Goal: Find specific page/section: Find specific page/section

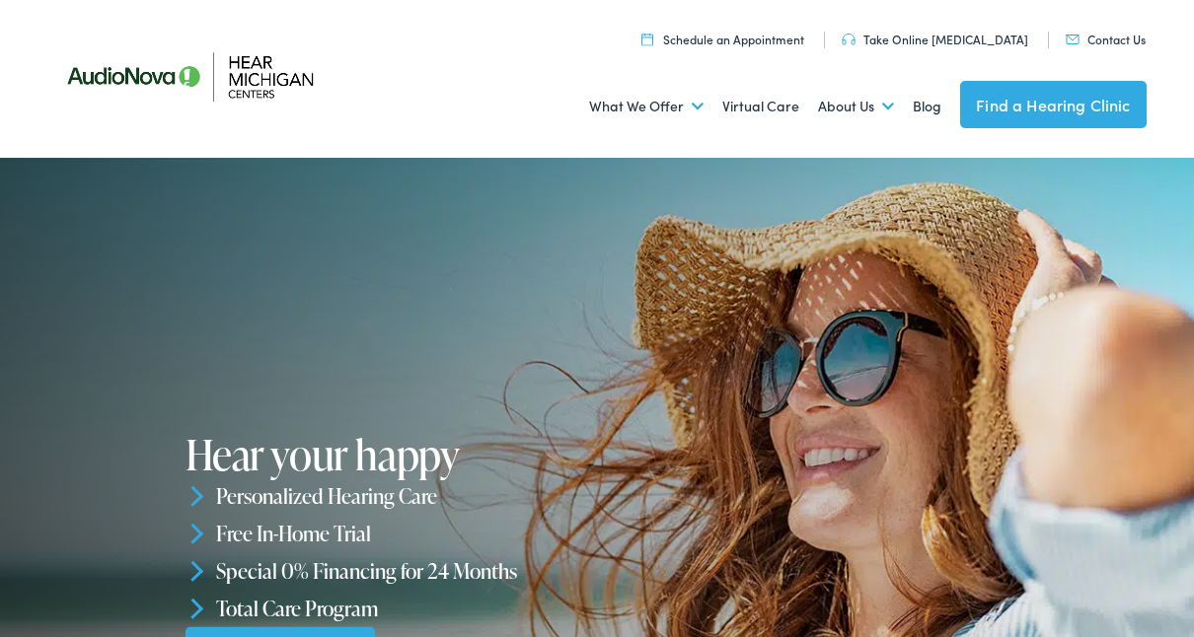
click at [1075, 86] on link "Find a Hearing Clinic" at bounding box center [1053, 104] width 186 height 47
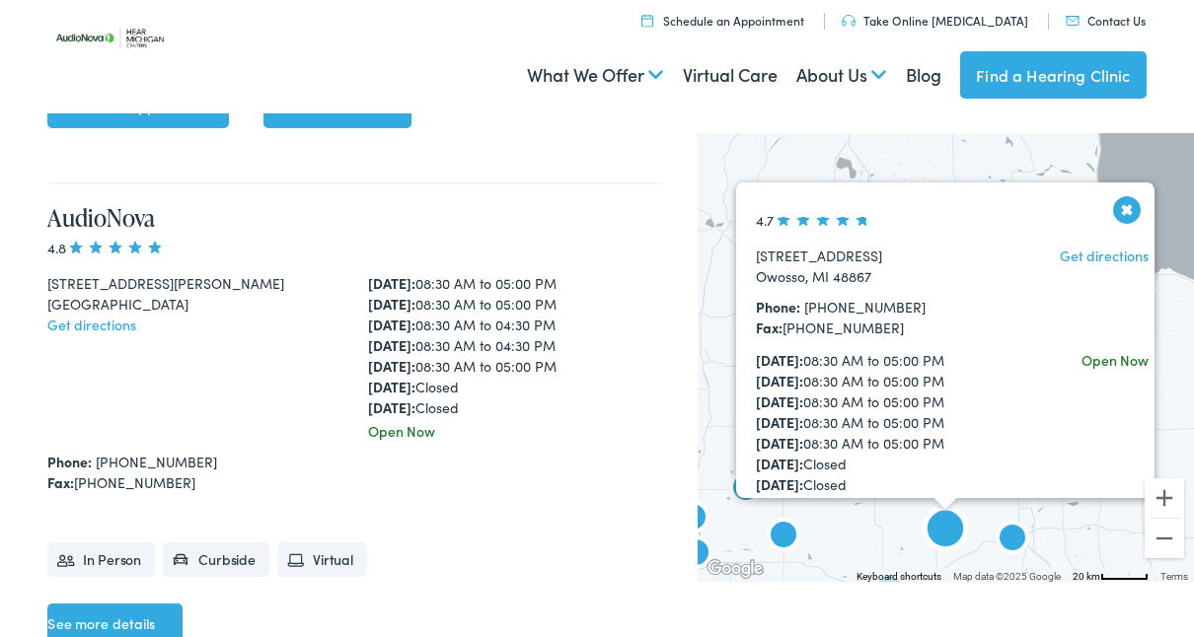
scroll to position [86, 0]
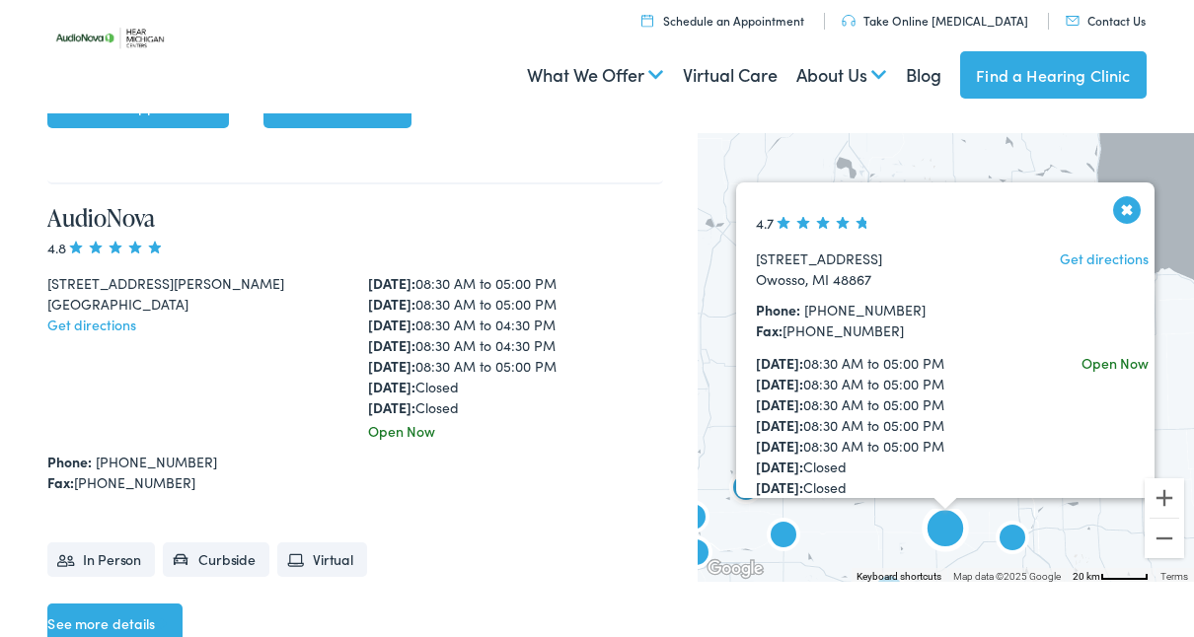
click at [1094, 167] on div "Hear [US_STATE] Centers by AudioNova 4.7 [STREET_ADDRESS] Get directions Phone:…" at bounding box center [946, 357] width 496 height 449
click at [1134, 221] on button "Close" at bounding box center [1127, 209] width 35 height 35
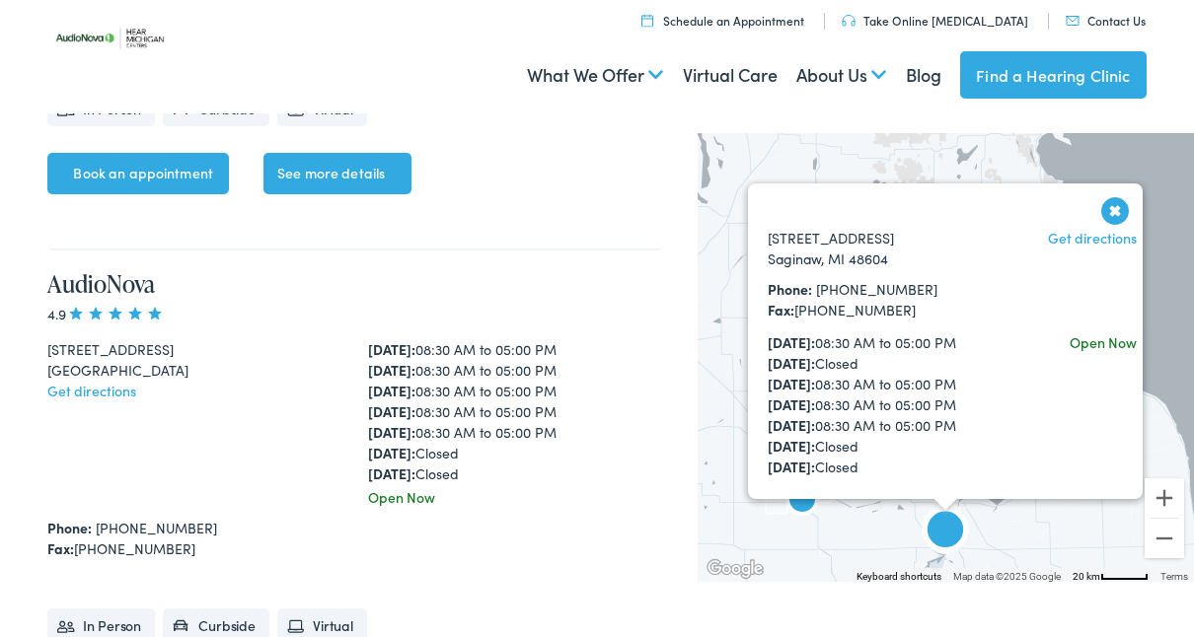
scroll to position [80, 0]
click at [1127, 221] on button "Close" at bounding box center [1115, 210] width 35 height 35
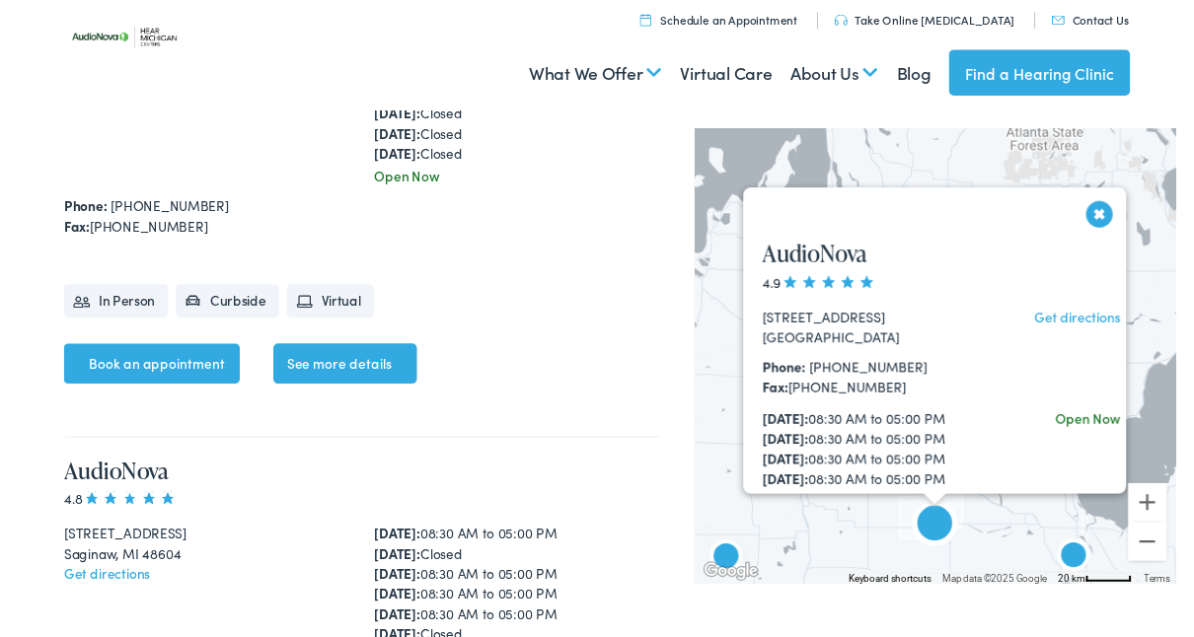
scroll to position [10643, 0]
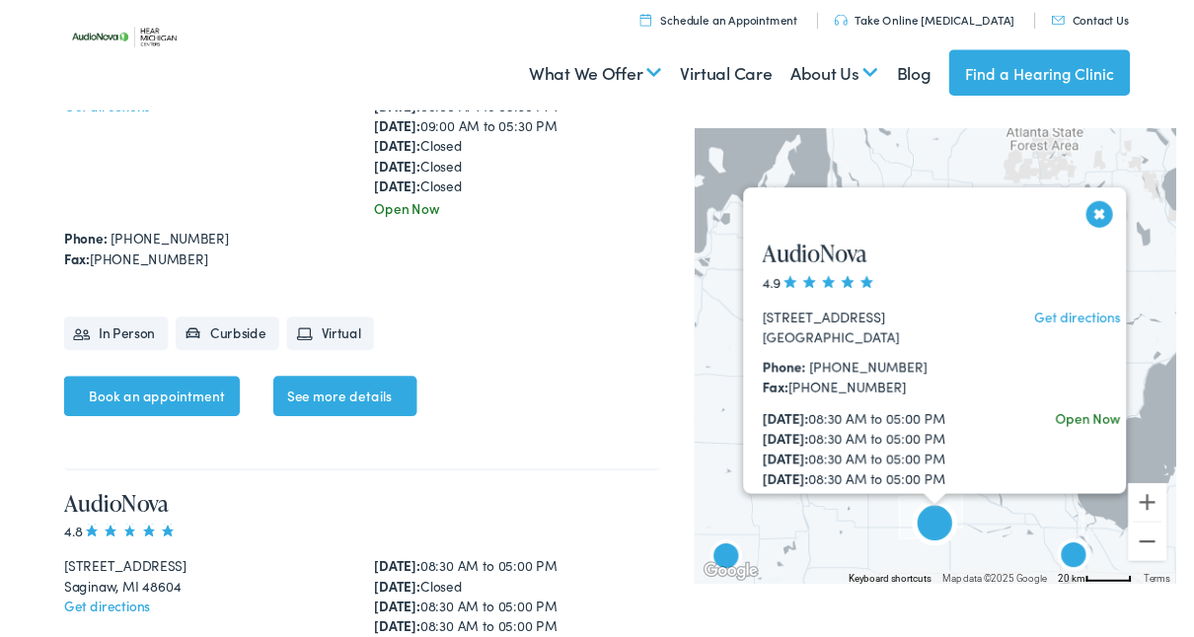
click at [1122, 224] on button "Close" at bounding box center [1115, 220] width 35 height 35
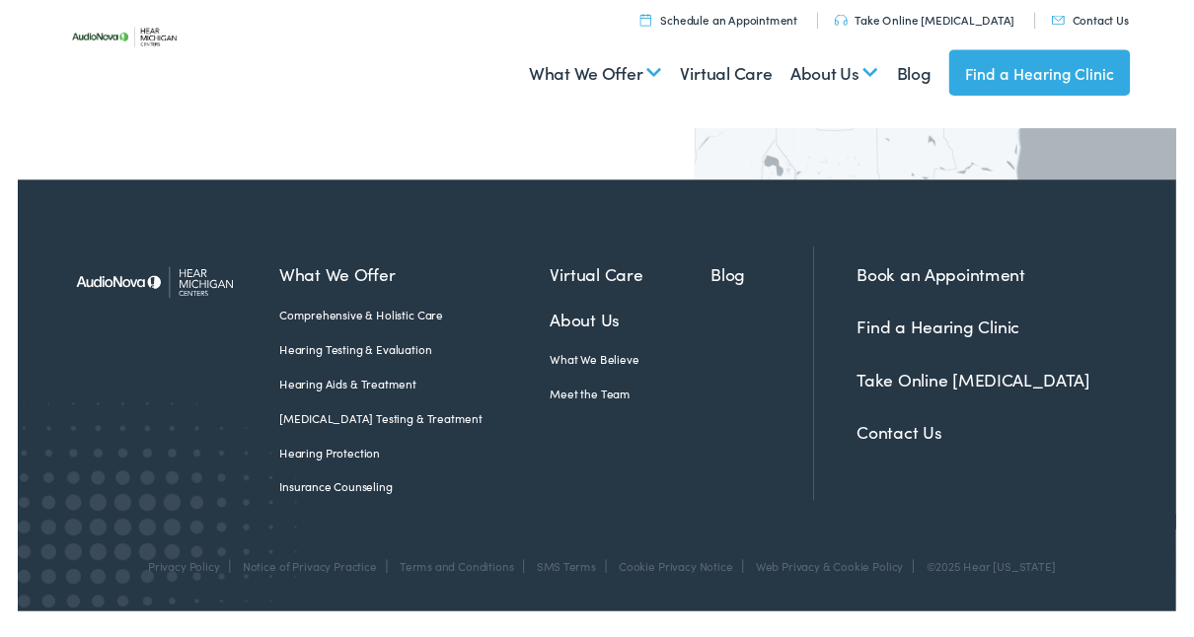
scroll to position [17471, 0]
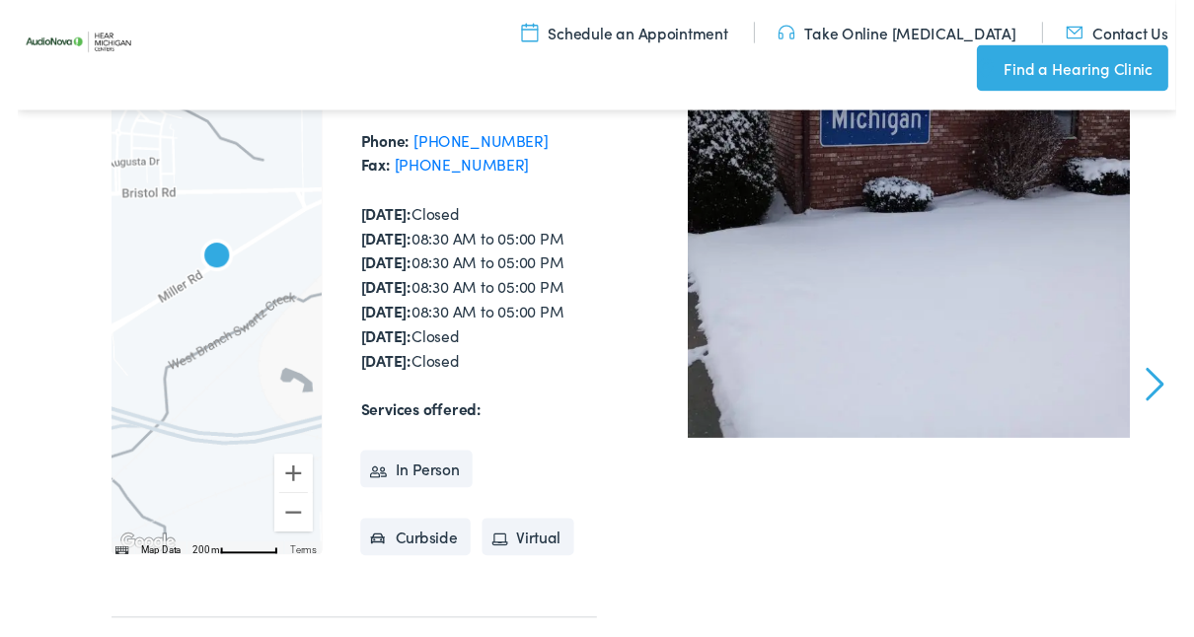
scroll to position [406, 0]
click at [461, 464] on li "In Person" at bounding box center [410, 483] width 115 height 39
click at [449, 464] on li "In Person" at bounding box center [410, 483] width 115 height 39
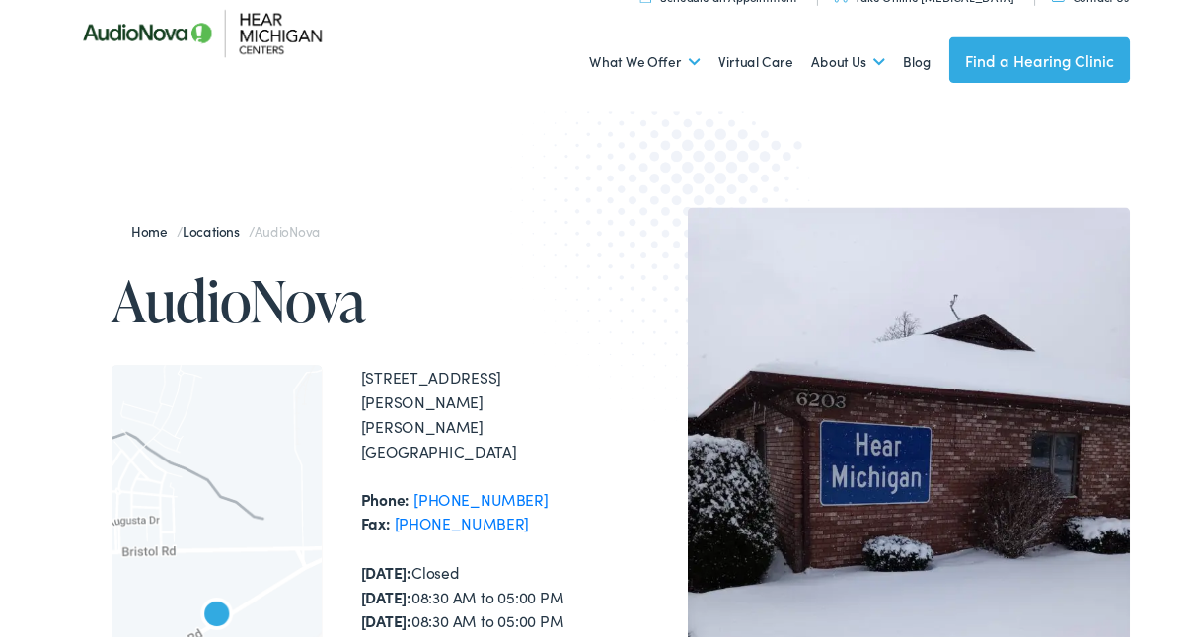
scroll to position [45, 0]
